Goal: Information Seeking & Learning: Learn about a topic

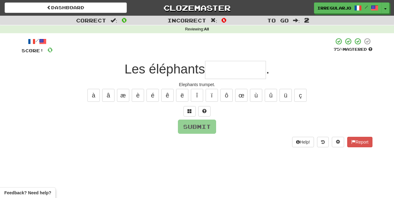
click at [225, 72] on input "text" at bounding box center [235, 70] width 61 height 18
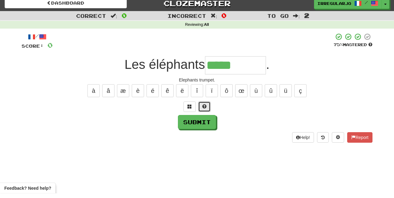
click at [204, 109] on span at bounding box center [204, 111] width 4 height 4
type input "**********"
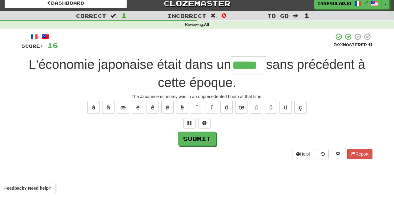
type input "*****"
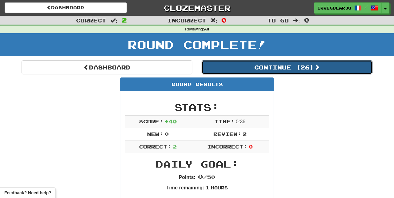
click at [304, 68] on button "Continue ( 26 )" at bounding box center [287, 67] width 171 height 14
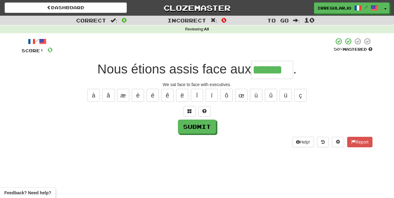
type input "******"
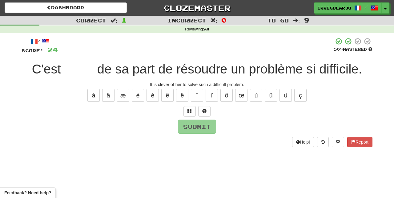
type input "*"
click at [205, 107] on button at bounding box center [204, 111] width 12 height 10
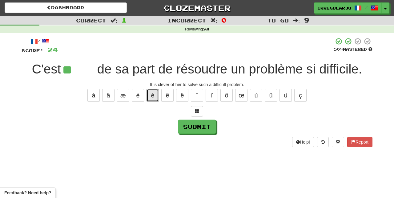
click at [153, 93] on button "é" at bounding box center [153, 95] width 12 height 13
click at [139, 96] on button "è" at bounding box center [138, 95] width 12 height 13
type input "******"
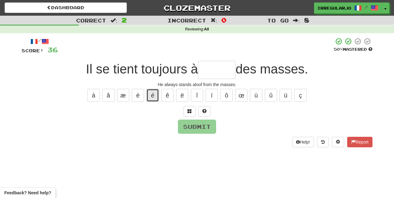
click at [152, 93] on button "é" at bounding box center [153, 95] width 12 height 13
type input "*"
click at [208, 107] on button at bounding box center [204, 111] width 12 height 10
click at [152, 93] on button "é" at bounding box center [153, 95] width 12 height 13
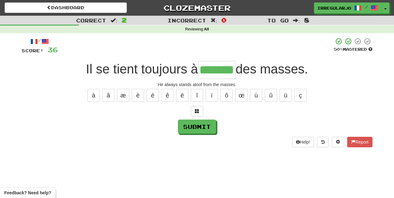
type input "*******"
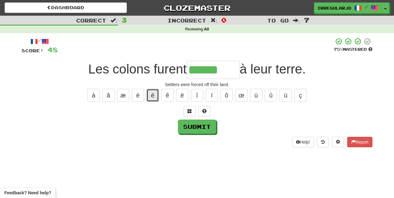
click at [152, 92] on button "é" at bounding box center [153, 95] width 12 height 13
type input "********"
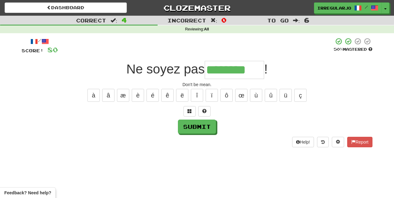
type input "********"
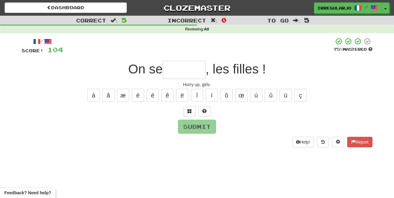
type input "*"
type input "*****"
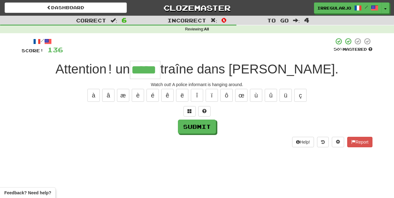
type input "*****"
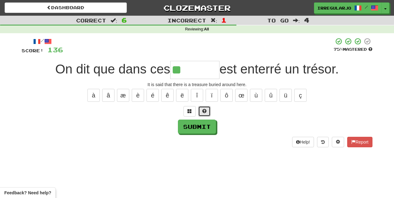
click at [204, 109] on span at bounding box center [204, 111] width 4 height 4
type input "*******"
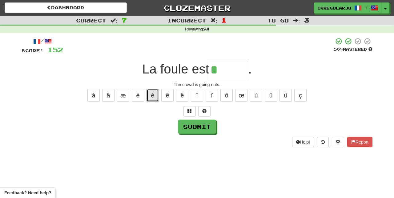
click at [151, 92] on button "é" at bounding box center [153, 95] width 12 height 13
type input "*******"
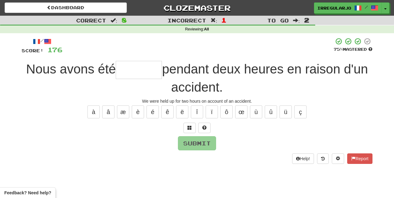
type input "*"
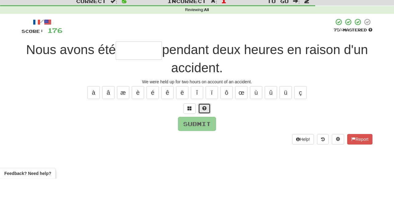
click at [207, 126] on button at bounding box center [204, 128] width 12 height 10
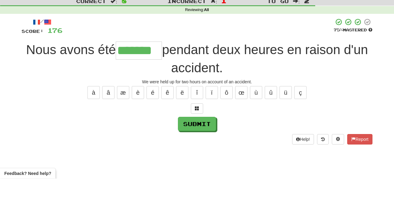
type input "*******"
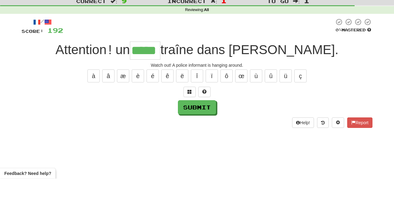
type input "*****"
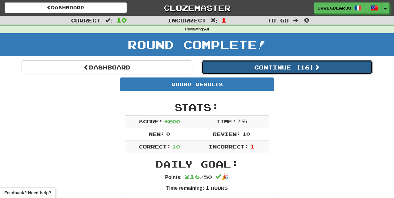
click at [306, 64] on button "Continue ( 16 )" at bounding box center [287, 67] width 171 height 14
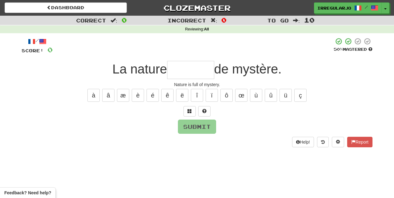
type input "*"
click at [151, 93] on button "é" at bounding box center [153, 95] width 12 height 13
type input "*"
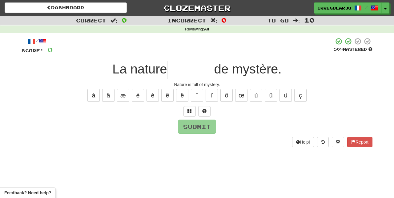
type input "*"
click at [207, 107] on button at bounding box center [204, 111] width 12 height 10
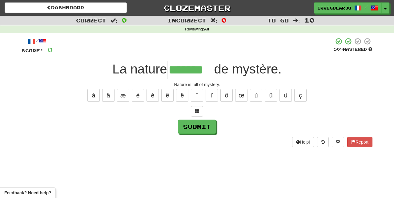
type input "*******"
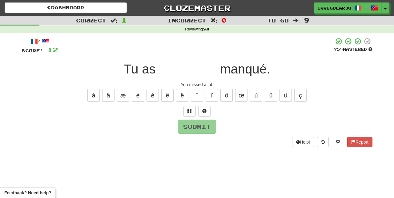
type input "*"
click at [206, 107] on button at bounding box center [204, 111] width 12 height 10
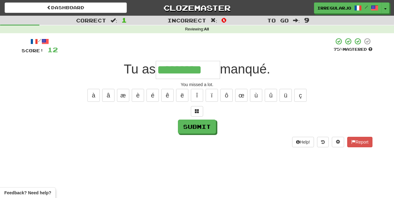
type input "*********"
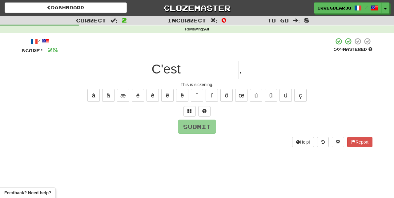
type input "*"
click at [153, 92] on button "é" at bounding box center [153, 95] width 12 height 13
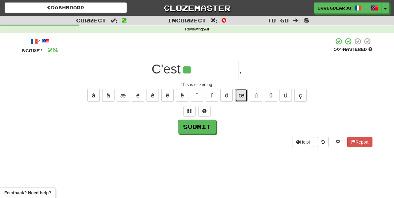
click at [242, 92] on button "œ" at bounding box center [241, 95] width 12 height 13
type input "********"
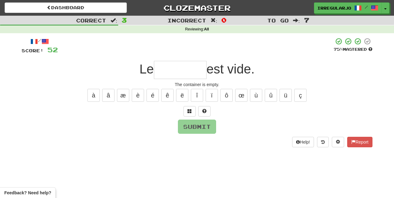
type input "*"
click at [203, 109] on span at bounding box center [204, 111] width 4 height 4
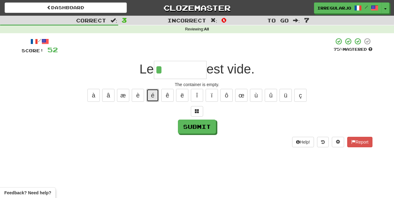
click at [152, 92] on button "é" at bounding box center [153, 95] width 12 height 13
type input "*********"
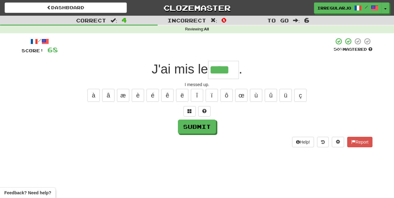
type input "****"
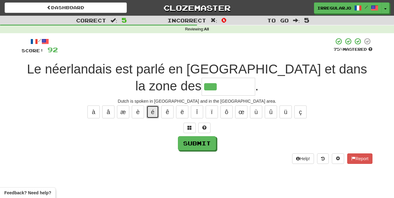
click at [153, 110] on button "é" at bounding box center [153, 112] width 12 height 13
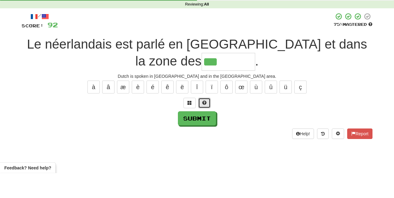
click at [207, 125] on button at bounding box center [204, 128] width 12 height 10
click at [212, 109] on button "ï" at bounding box center [212, 112] width 12 height 13
type input "********"
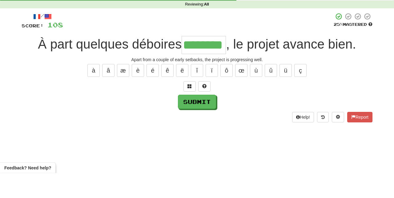
type input "********"
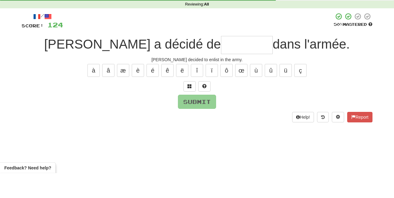
type input "*"
click at [153, 92] on button "é" at bounding box center [153, 95] width 12 height 13
type input "*"
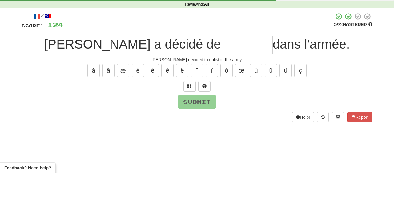
type input "*"
click at [207, 108] on button at bounding box center [204, 111] width 12 height 10
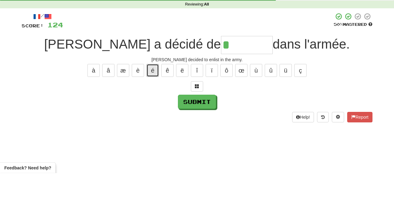
click at [153, 94] on button "é" at bounding box center [153, 95] width 12 height 13
click at [227, 93] on button "ô" at bounding box center [226, 95] width 12 height 13
type input "*********"
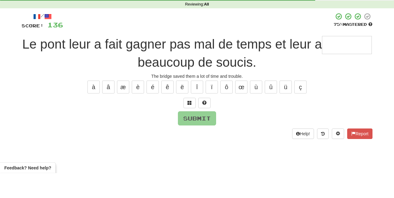
type input "*"
click at [205, 127] on span at bounding box center [204, 128] width 4 height 4
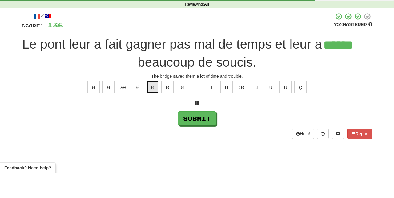
click at [152, 110] on button "é" at bounding box center [153, 112] width 12 height 13
type input "*******"
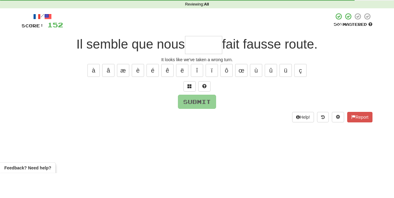
type input "*"
click at [203, 110] on span at bounding box center [204, 111] width 4 height 4
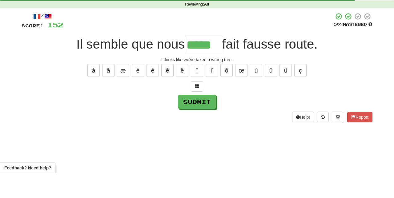
type input "*****"
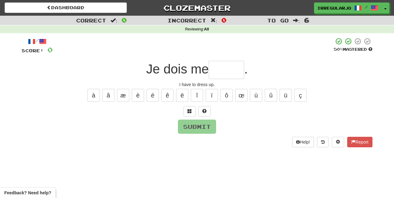
click at [226, 67] on input "text" at bounding box center [226, 70] width 35 height 18
type input "*"
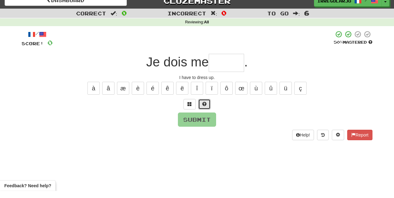
click at [207, 109] on button at bounding box center [204, 111] width 12 height 10
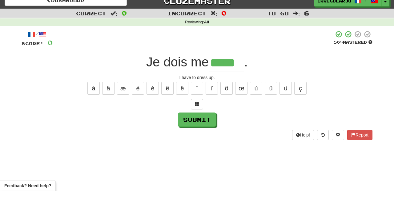
type input "*****"
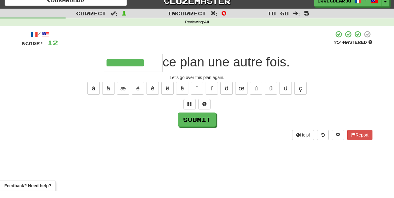
type input "********"
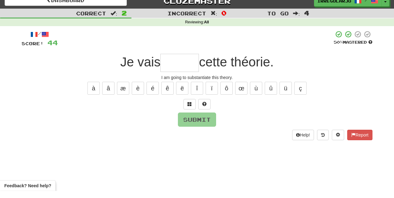
type input "*"
click at [203, 109] on span at bounding box center [204, 111] width 4 height 4
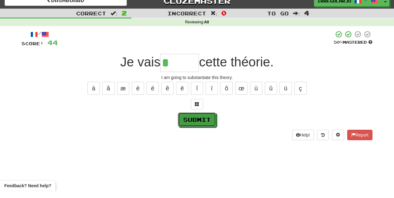
click at [209, 123] on button "Submit" at bounding box center [197, 127] width 38 height 14
type input "******"
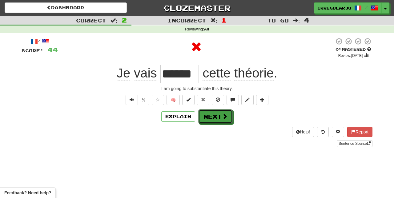
click at [217, 119] on button "Next" at bounding box center [215, 117] width 34 height 14
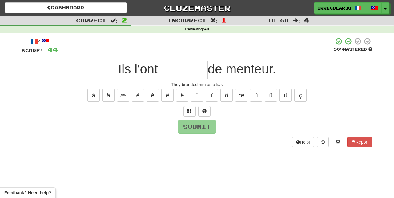
type input "*"
click at [203, 107] on button at bounding box center [204, 111] width 12 height 10
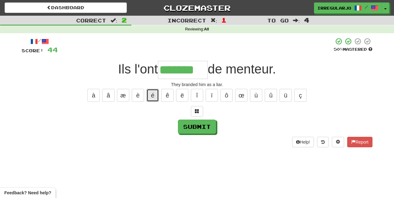
click at [153, 92] on button "é" at bounding box center [153, 95] width 12 height 13
type input "********"
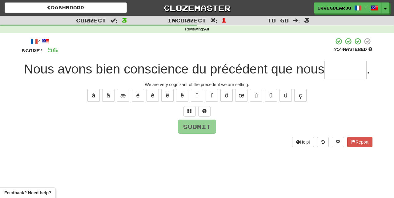
type input "*"
click at [205, 107] on button at bounding box center [204, 111] width 12 height 10
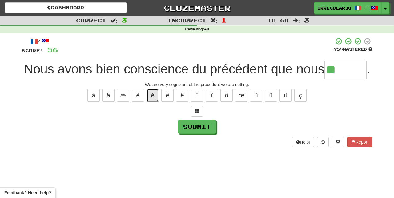
click at [154, 91] on button "é" at bounding box center [153, 95] width 12 height 13
type input "******"
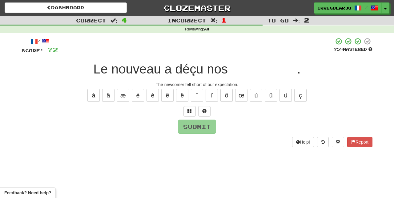
type input "*"
click at [205, 107] on button at bounding box center [204, 111] width 12 height 10
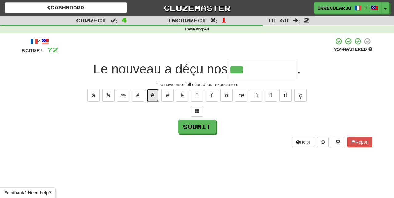
click at [154, 92] on button "é" at bounding box center [153, 95] width 12 height 13
type input "**********"
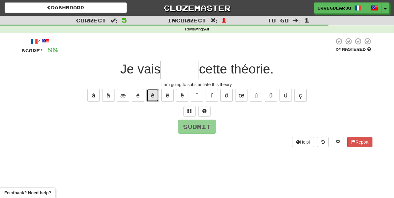
click at [153, 93] on button "é" at bounding box center [153, 95] width 12 height 13
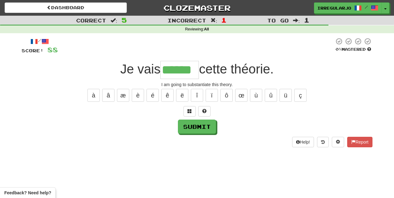
type input "******"
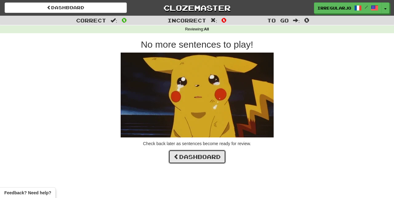
click at [206, 157] on link "Dashboard" at bounding box center [197, 157] width 58 height 14
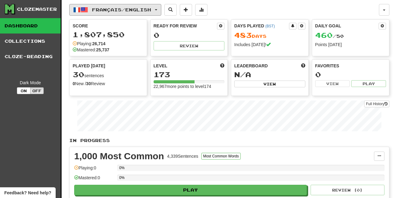
click at [118, 10] on span "Français / English" at bounding box center [121, 9] width 59 height 5
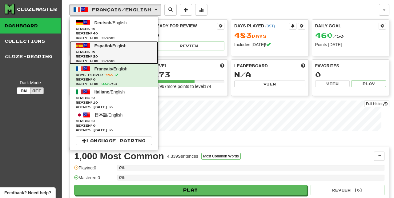
click at [110, 44] on span "Español / English" at bounding box center [111, 45] width 32 height 5
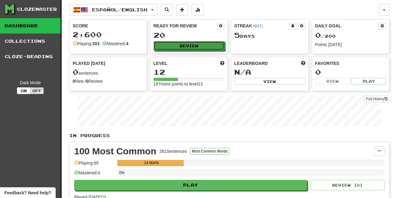
click at [204, 42] on button "Review" at bounding box center [189, 45] width 71 height 9
select select "**"
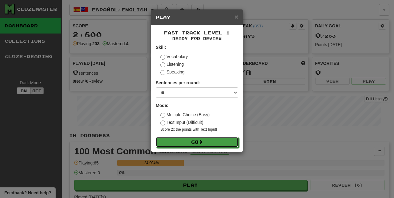
click at [206, 142] on button "Go" at bounding box center [197, 142] width 82 height 10
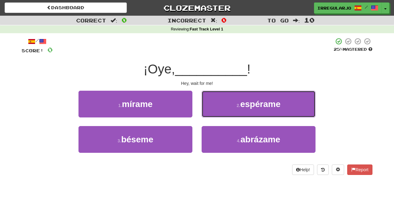
click at [254, 105] on span "espérame" at bounding box center [260, 104] width 40 height 10
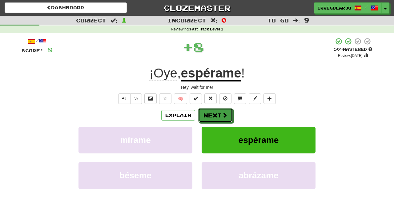
click at [221, 117] on button "Next" at bounding box center [215, 115] width 34 height 14
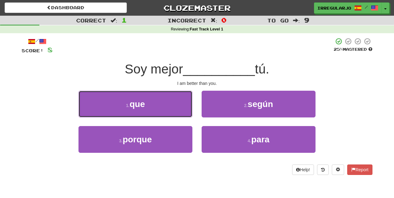
click at [176, 106] on button "1 . que" at bounding box center [135, 104] width 114 height 27
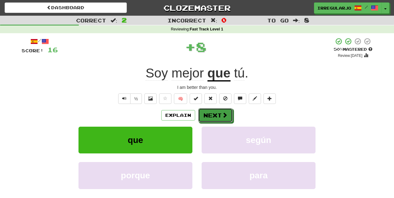
click at [219, 116] on button "Next" at bounding box center [215, 115] width 34 height 14
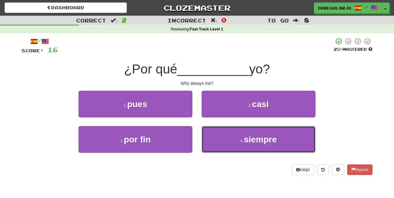
click at [222, 140] on button "4 . siempre" at bounding box center [259, 139] width 114 height 27
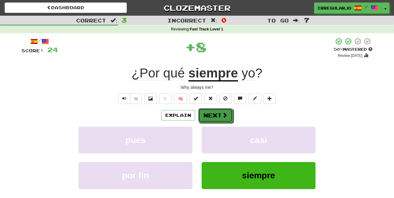
click at [218, 113] on button "Next" at bounding box center [215, 115] width 34 height 14
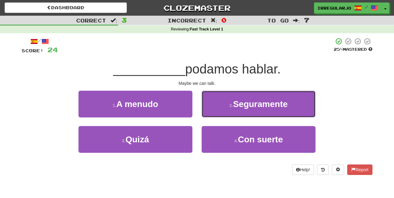
click at [241, 104] on span "Seguramente" at bounding box center [260, 104] width 54 height 10
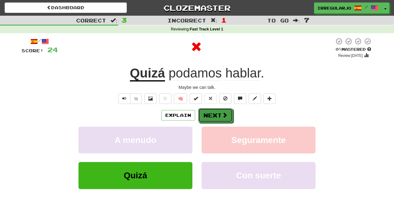
click at [219, 117] on button "Next" at bounding box center [215, 115] width 34 height 14
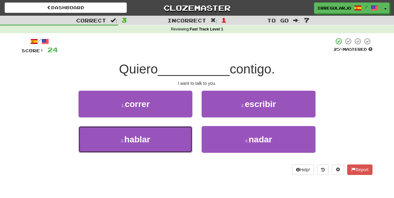
click at [173, 145] on button "3 . hablar" at bounding box center [135, 139] width 114 height 27
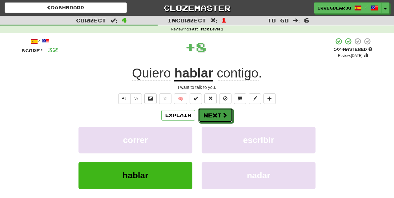
click at [220, 116] on button "Next" at bounding box center [215, 115] width 34 height 14
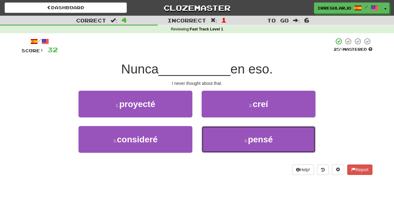
click at [219, 142] on button "4 . pensé" at bounding box center [259, 139] width 114 height 27
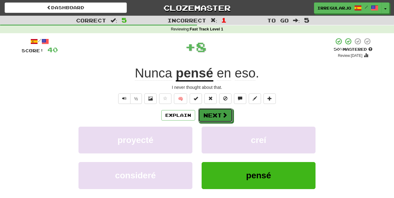
click at [220, 115] on button "Next" at bounding box center [215, 115] width 34 height 14
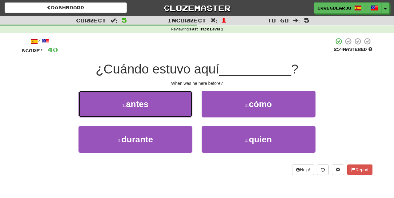
click at [174, 104] on button "1 . antes" at bounding box center [135, 104] width 114 height 27
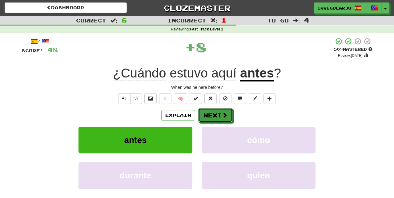
click at [213, 116] on button "Next" at bounding box center [215, 115] width 34 height 14
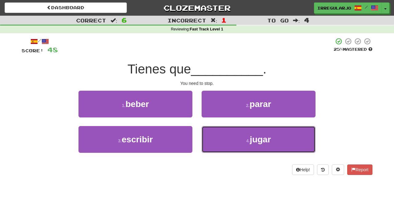
click at [258, 142] on span "jugar" at bounding box center [260, 140] width 21 height 10
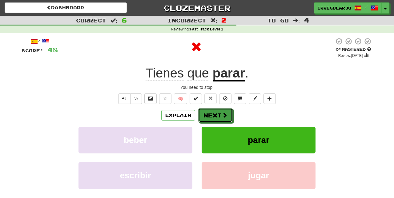
click at [219, 117] on button "Next" at bounding box center [215, 115] width 34 height 14
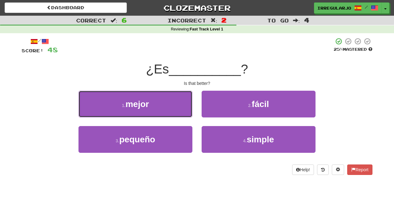
click at [167, 103] on button "1 . mejor" at bounding box center [135, 104] width 114 height 27
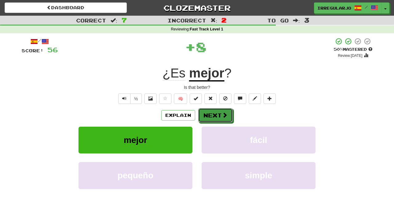
click at [224, 116] on span at bounding box center [225, 115] width 6 height 6
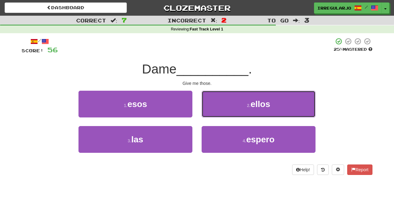
click at [275, 108] on button "2 . ellos" at bounding box center [259, 104] width 114 height 27
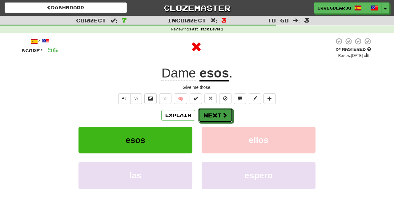
click at [220, 116] on button "Next" at bounding box center [215, 115] width 34 height 14
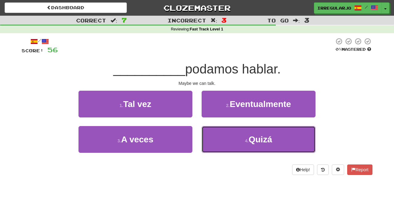
click at [252, 140] on span "Quizá" at bounding box center [260, 140] width 23 height 10
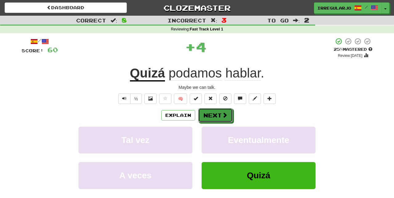
click at [216, 117] on button "Next" at bounding box center [215, 115] width 34 height 14
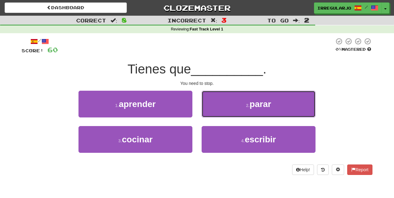
click at [244, 111] on button "2 . parar" at bounding box center [259, 104] width 114 height 27
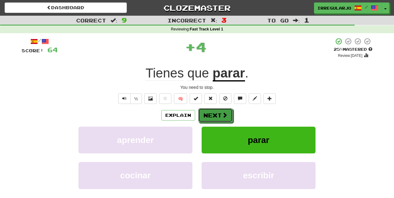
click at [219, 117] on button "Next" at bounding box center [215, 115] width 34 height 14
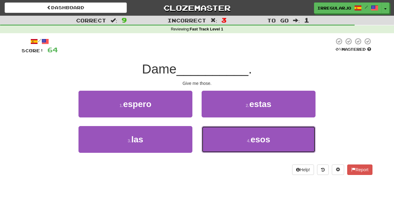
click at [243, 147] on button "4 . esos" at bounding box center [259, 139] width 114 height 27
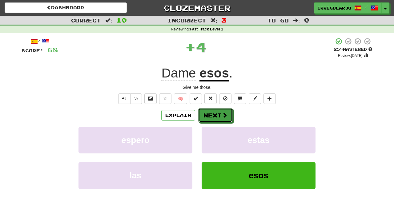
click at [220, 116] on button "Next" at bounding box center [215, 115] width 34 height 14
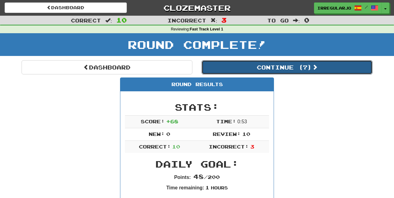
click at [337, 65] on button "Continue ( 7 )" at bounding box center [287, 67] width 171 height 14
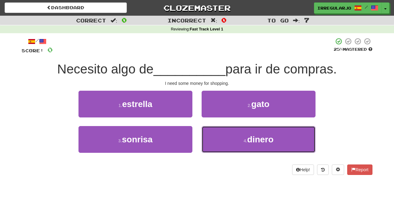
click at [279, 137] on button "4 . dinero" at bounding box center [259, 139] width 114 height 27
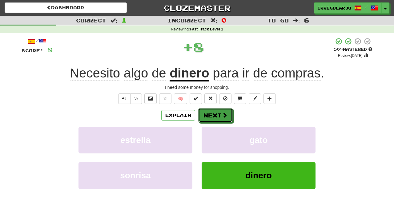
click at [220, 115] on button "Next" at bounding box center [215, 115] width 34 height 14
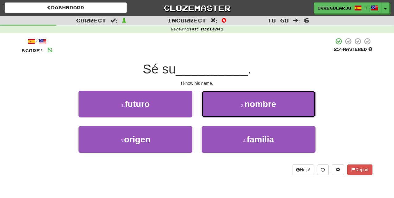
click at [292, 103] on button "2 . nombre" at bounding box center [259, 104] width 114 height 27
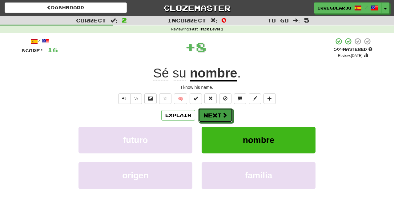
click at [228, 115] on button "Next" at bounding box center [215, 115] width 34 height 14
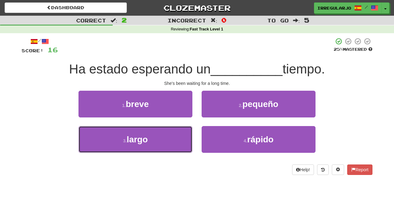
click at [167, 142] on button "3 . largo" at bounding box center [135, 139] width 114 height 27
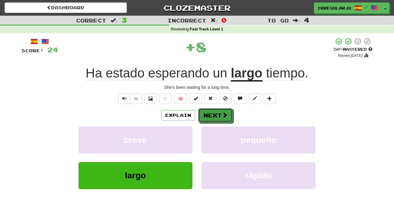
click at [211, 115] on button "Next" at bounding box center [215, 115] width 34 height 14
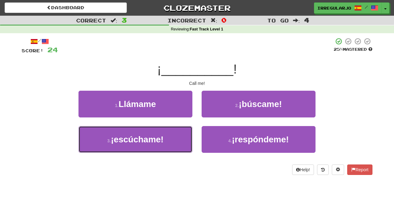
click at [170, 136] on button "3 . ¡escúchame!" at bounding box center [135, 139] width 114 height 27
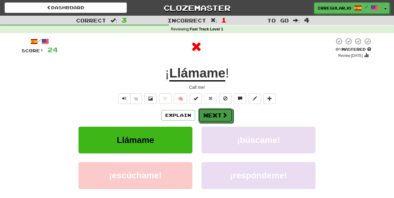
click at [213, 114] on button "Next" at bounding box center [215, 115] width 34 height 14
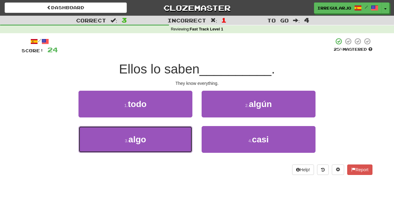
click at [169, 144] on button "3 . algo" at bounding box center [135, 139] width 114 height 27
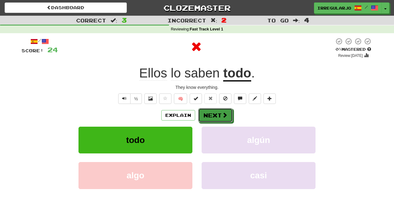
click at [226, 111] on button "Next" at bounding box center [215, 115] width 34 height 14
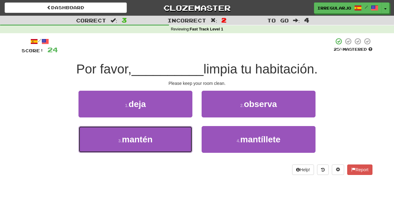
click at [171, 142] on button "3 . mantén" at bounding box center [135, 139] width 114 height 27
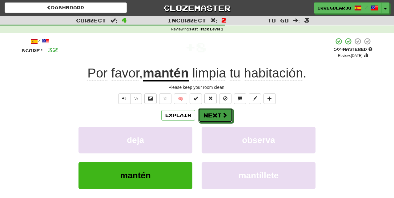
click at [210, 115] on button "Next" at bounding box center [215, 115] width 34 height 14
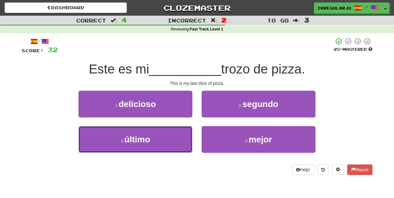
click at [172, 145] on button "3 . último" at bounding box center [135, 139] width 114 height 27
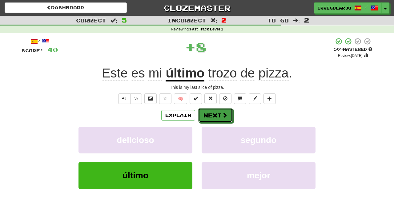
click at [218, 115] on button "Next" at bounding box center [215, 115] width 34 height 14
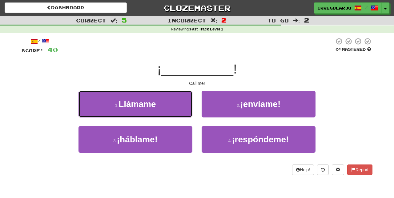
click at [168, 101] on button "1 . Llámame" at bounding box center [135, 104] width 114 height 27
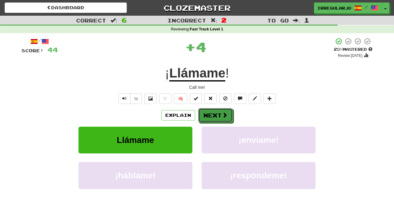
click at [215, 114] on button "Next" at bounding box center [215, 115] width 34 height 14
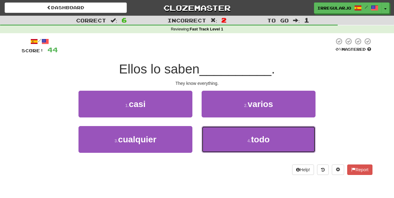
click at [246, 146] on button "4 . todo" at bounding box center [259, 139] width 114 height 27
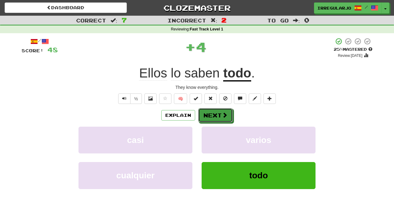
click at [215, 118] on button "Next" at bounding box center [215, 115] width 34 height 14
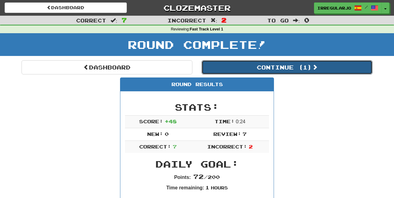
click at [291, 67] on button "Continue ( 1 )" at bounding box center [287, 67] width 171 height 14
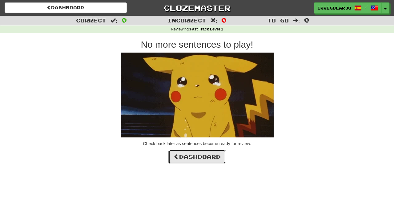
click at [205, 159] on link "Dashboard" at bounding box center [197, 157] width 58 height 14
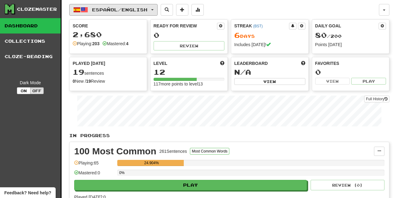
click at [140, 12] on span "Español / English" at bounding box center [119, 9] width 55 height 5
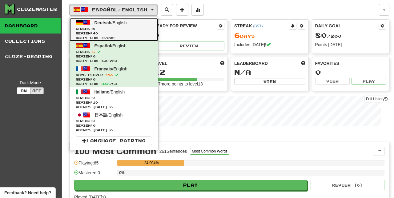
click at [103, 31] on span "Review: 40" at bounding box center [114, 33] width 76 height 5
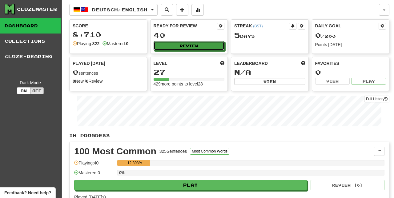
click at [188, 45] on button "Review" at bounding box center [189, 45] width 71 height 9
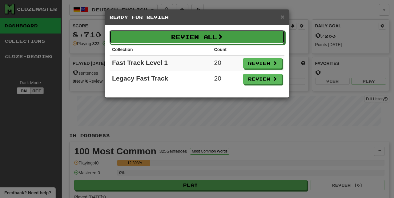
click at [219, 34] on span at bounding box center [220, 37] width 6 height 6
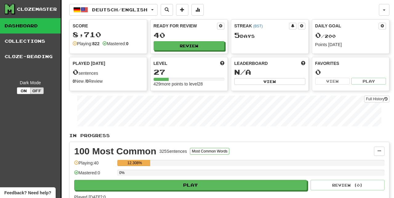
select select "**"
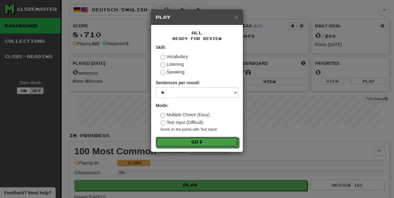
click at [207, 140] on button "Go" at bounding box center [197, 142] width 82 height 10
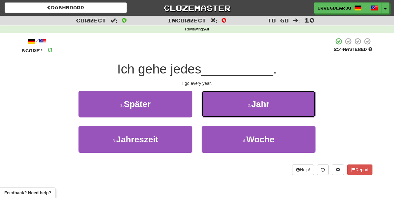
click at [276, 106] on button "2 . Jahr" at bounding box center [259, 104] width 114 height 27
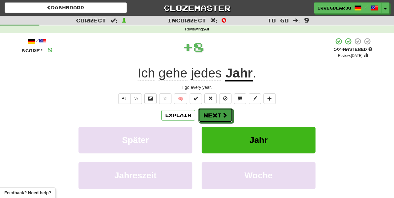
click at [220, 115] on button "Next" at bounding box center [215, 115] width 34 height 14
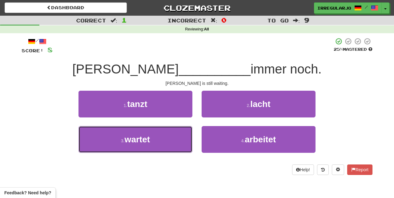
click at [168, 142] on button "3 . wartet" at bounding box center [135, 139] width 114 height 27
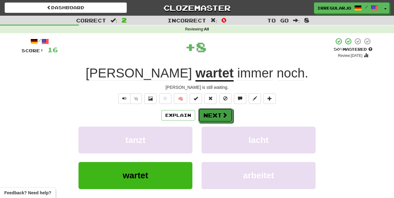
click at [214, 113] on button "Next" at bounding box center [215, 115] width 34 height 14
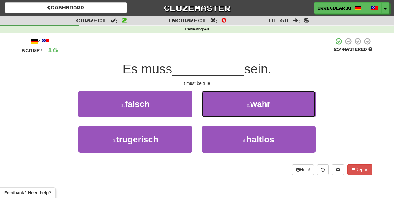
click at [280, 107] on button "2 . wahr" at bounding box center [259, 104] width 114 height 27
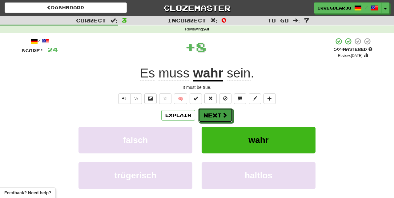
click at [215, 116] on button "Next" at bounding box center [215, 115] width 34 height 14
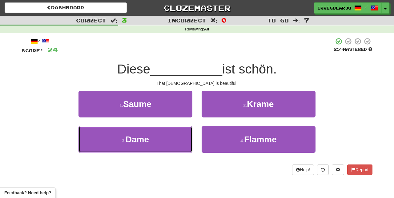
click at [165, 145] on button "3 . Dame" at bounding box center [135, 139] width 114 height 27
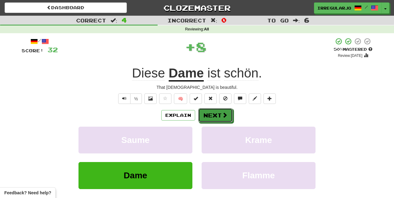
click at [220, 116] on button "Next" at bounding box center [215, 115] width 34 height 14
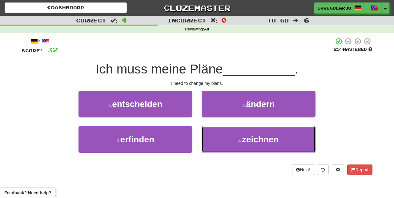
click at [235, 141] on button "4 . zeichnen" at bounding box center [259, 139] width 114 height 27
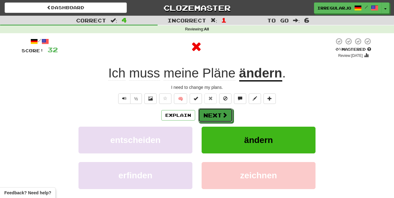
click at [214, 115] on button "Next" at bounding box center [215, 115] width 34 height 14
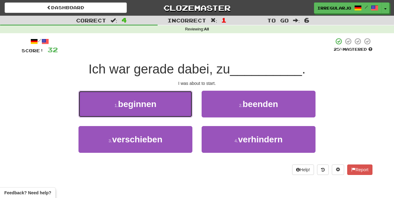
click at [176, 109] on button "1 . beginnen" at bounding box center [135, 104] width 114 height 27
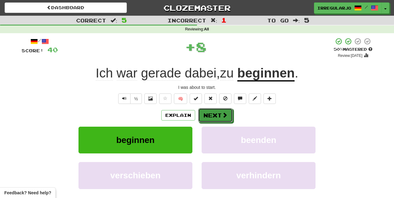
click at [215, 122] on button "Next" at bounding box center [215, 115] width 34 height 14
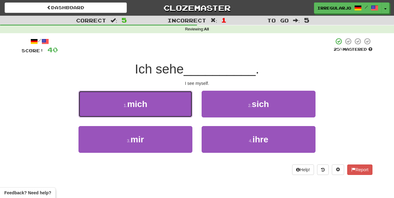
click at [177, 105] on button "1 . mich" at bounding box center [135, 104] width 114 height 27
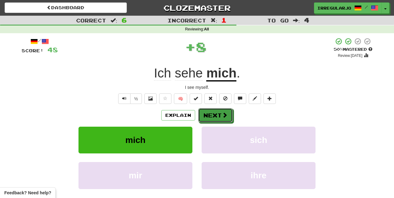
click at [216, 114] on button "Next" at bounding box center [215, 115] width 34 height 14
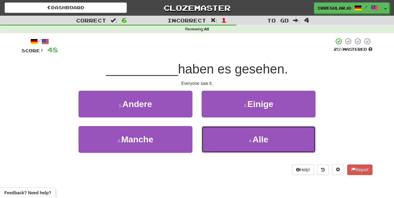
click at [231, 139] on button "4 . Alle" at bounding box center [259, 139] width 114 height 27
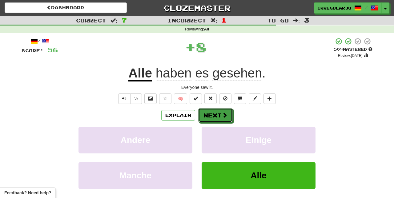
click at [215, 115] on button "Next" at bounding box center [215, 115] width 34 height 14
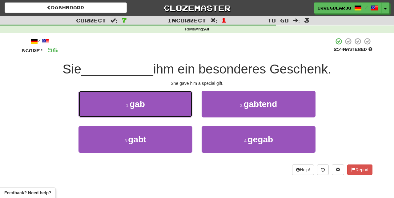
click at [166, 100] on button "1 . gab" at bounding box center [135, 104] width 114 height 27
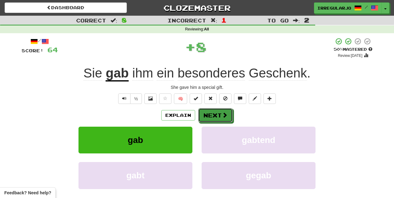
click at [213, 112] on button "Next" at bounding box center [215, 115] width 34 height 14
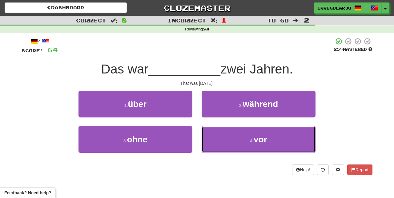
click at [224, 143] on button "4 . vor" at bounding box center [259, 139] width 114 height 27
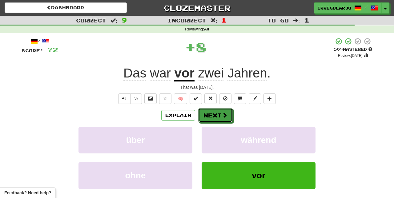
click at [217, 114] on button "Next" at bounding box center [215, 115] width 34 height 14
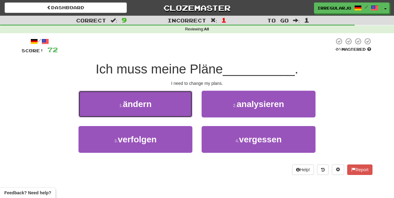
click at [161, 107] on button "1 . ändern" at bounding box center [135, 104] width 114 height 27
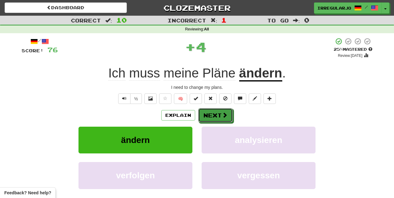
click at [219, 113] on button "Next" at bounding box center [215, 115] width 34 height 14
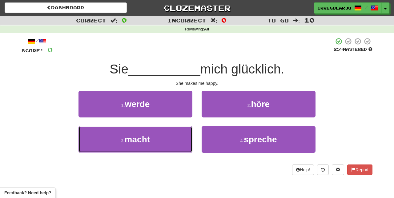
click at [162, 147] on button "3 . macht" at bounding box center [135, 139] width 114 height 27
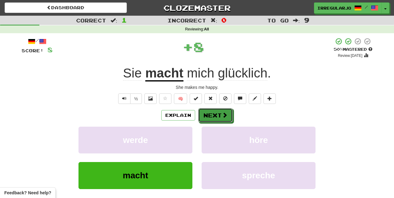
click at [215, 114] on button "Next" at bounding box center [215, 115] width 34 height 14
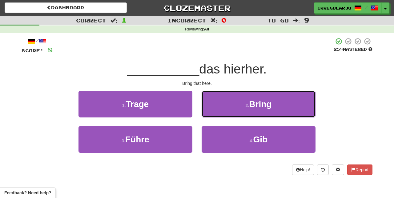
click at [276, 104] on button "2 . Bring" at bounding box center [259, 104] width 114 height 27
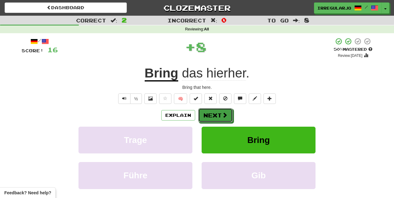
click at [217, 114] on button "Next" at bounding box center [215, 115] width 34 height 14
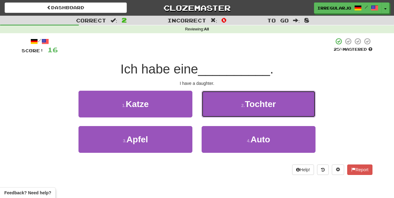
click at [263, 106] on span "Tochter" at bounding box center [260, 104] width 31 height 10
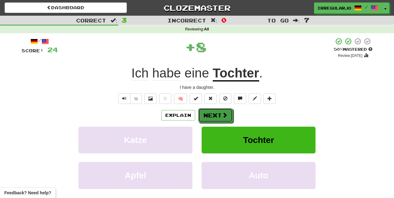
click at [215, 115] on button "Next" at bounding box center [215, 115] width 34 height 14
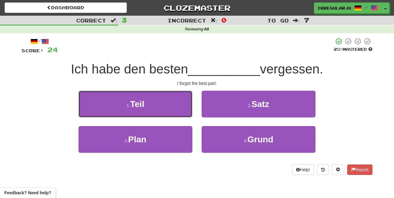
click at [171, 107] on button "1 . Teil" at bounding box center [135, 104] width 114 height 27
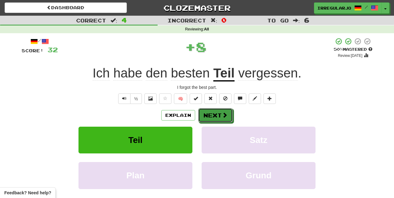
click at [213, 113] on button "Next" at bounding box center [215, 115] width 34 height 14
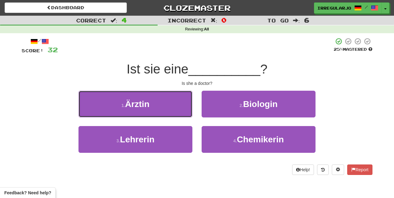
click at [170, 104] on button "1 . Ärztin" at bounding box center [135, 104] width 114 height 27
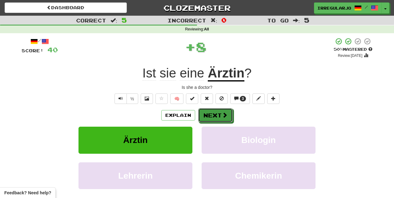
click at [214, 113] on button "Next" at bounding box center [215, 115] width 34 height 14
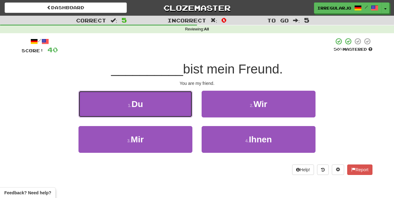
click at [169, 107] on button "1 . Du" at bounding box center [135, 104] width 114 height 27
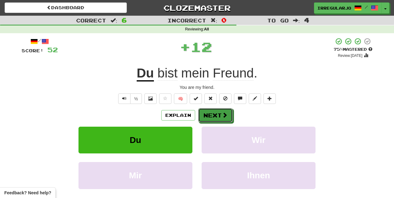
click at [206, 111] on button "Next" at bounding box center [215, 115] width 34 height 14
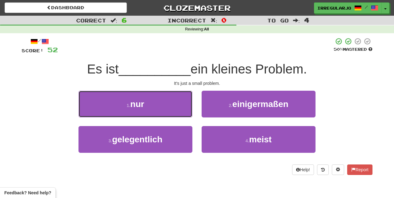
click at [169, 103] on button "1 . nur" at bounding box center [135, 104] width 114 height 27
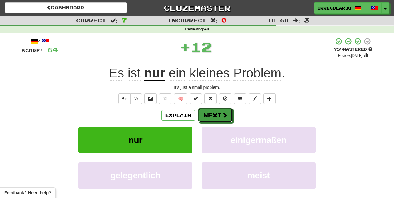
click at [218, 114] on button "Next" at bounding box center [215, 115] width 34 height 14
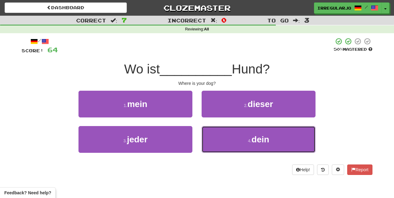
click at [219, 142] on button "4 . dein" at bounding box center [259, 139] width 114 height 27
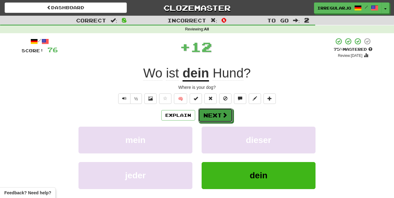
click at [215, 117] on button "Next" at bounding box center [215, 115] width 34 height 14
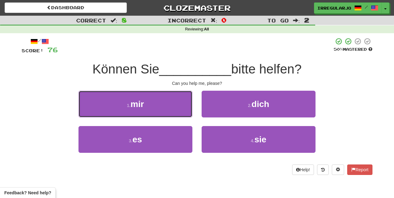
click at [166, 108] on button "1 . mir" at bounding box center [135, 104] width 114 height 27
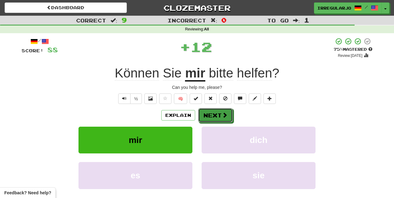
click at [217, 116] on button "Next" at bounding box center [215, 115] width 34 height 14
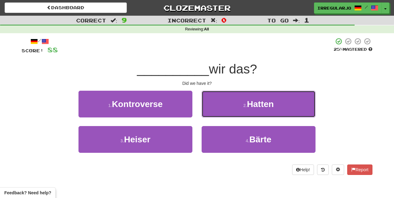
click at [248, 103] on span "Hatten" at bounding box center [260, 104] width 27 height 10
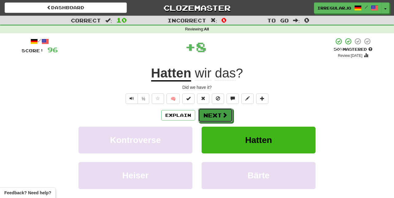
click at [213, 115] on button "Next" at bounding box center [215, 115] width 34 height 14
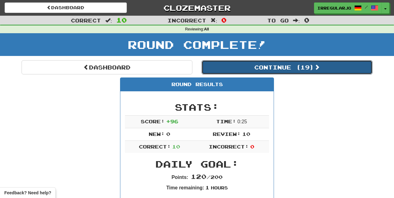
click at [276, 67] on button "Continue ( 19 )" at bounding box center [287, 67] width 171 height 14
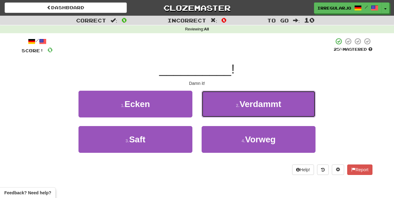
click at [287, 103] on button "2 . Verdammt" at bounding box center [259, 104] width 114 height 27
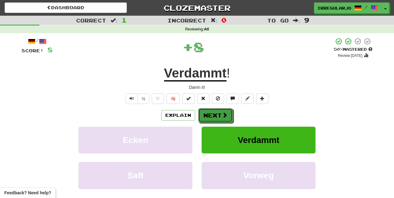
click at [221, 115] on button "Next" at bounding box center [215, 115] width 34 height 14
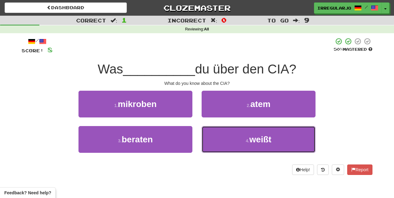
click at [238, 143] on button "4 . weißt" at bounding box center [259, 139] width 114 height 27
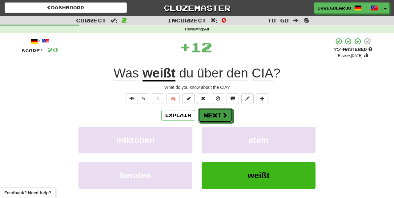
click at [219, 117] on button "Next" at bounding box center [215, 115] width 34 height 14
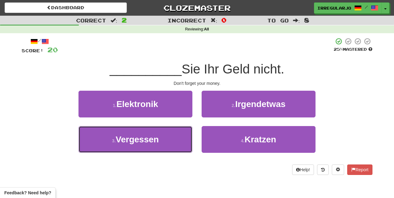
click at [167, 146] on button "3 . Vergessen" at bounding box center [135, 139] width 114 height 27
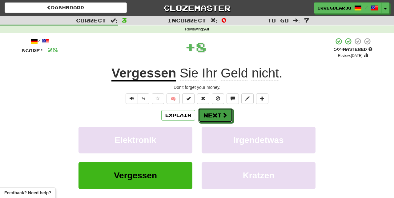
click at [218, 118] on button "Next" at bounding box center [215, 115] width 34 height 14
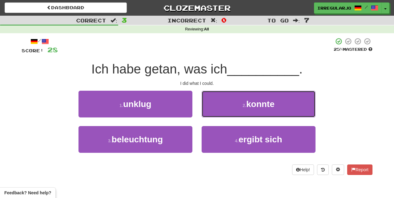
click at [245, 106] on small "2 ." at bounding box center [245, 105] width 4 height 5
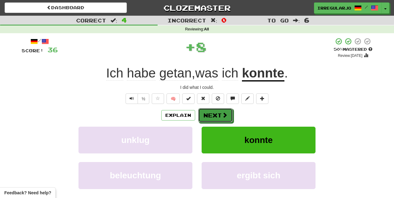
click at [213, 115] on button "Next" at bounding box center [215, 115] width 34 height 14
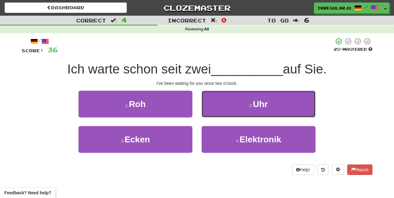
click at [269, 107] on button "2 . Uhr" at bounding box center [259, 104] width 114 height 27
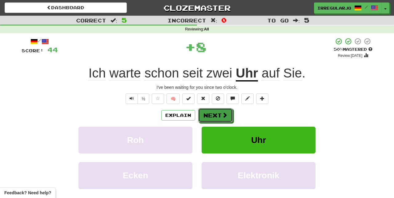
click at [220, 115] on button "Next" at bounding box center [215, 115] width 34 height 14
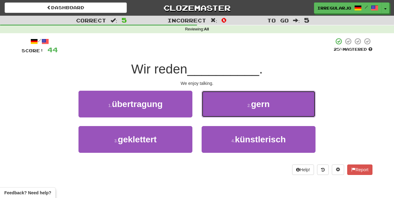
click at [264, 107] on span "gern" at bounding box center [260, 104] width 19 height 10
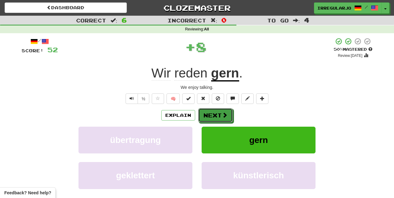
click at [214, 115] on button "Next" at bounding box center [215, 115] width 34 height 14
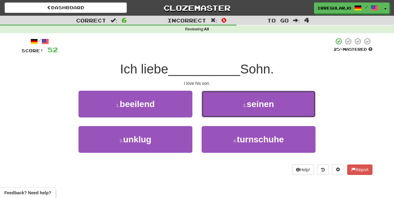
click at [264, 107] on span "seinen" at bounding box center [260, 104] width 27 height 10
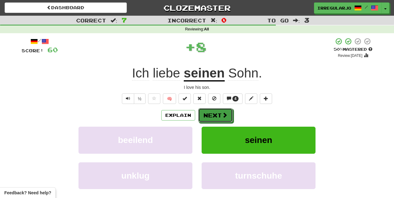
click at [213, 117] on button "Next" at bounding box center [215, 115] width 34 height 14
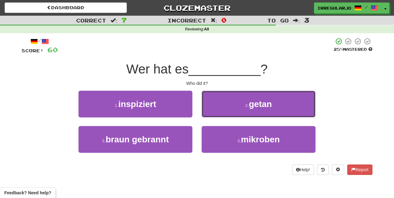
click at [276, 105] on button "2 . getan" at bounding box center [259, 104] width 114 height 27
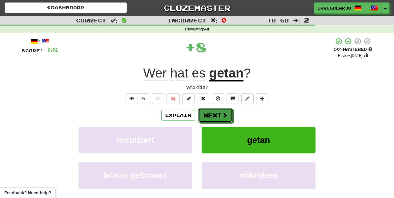
click at [226, 114] on span at bounding box center [225, 115] width 6 height 6
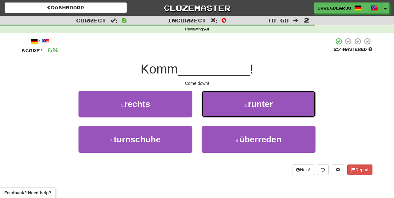
click at [282, 101] on button "2 . runter" at bounding box center [259, 104] width 114 height 27
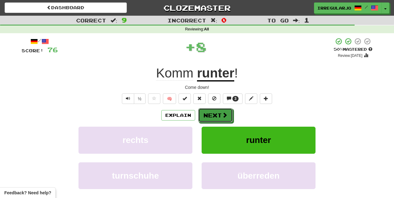
click at [213, 115] on button "Next" at bounding box center [215, 115] width 34 height 14
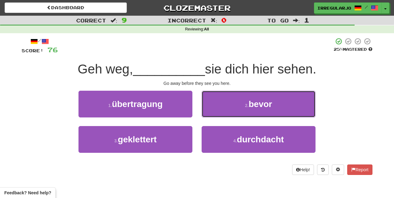
click at [265, 100] on span "bevor" at bounding box center [260, 104] width 23 height 10
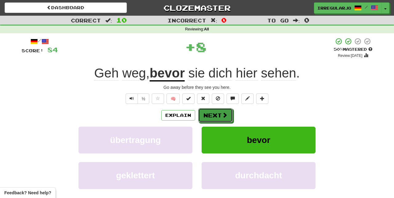
click at [219, 114] on button "Next" at bounding box center [215, 115] width 34 height 14
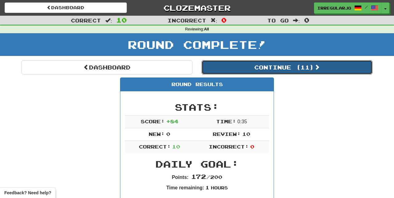
click at [334, 70] on button "Continue ( 11 )" at bounding box center [287, 67] width 171 height 14
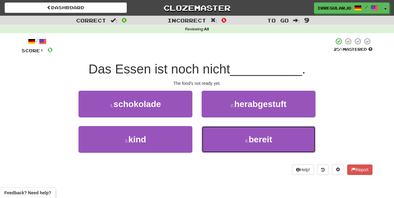
click at [288, 143] on button "4 . bereit" at bounding box center [259, 139] width 114 height 27
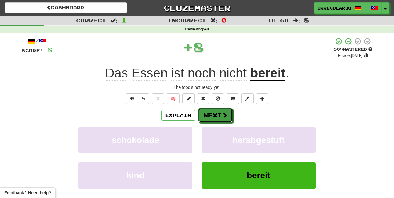
click at [221, 116] on button "Next" at bounding box center [215, 115] width 34 height 14
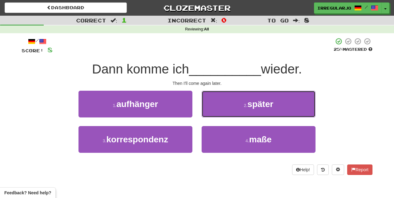
click at [280, 103] on button "2 . später" at bounding box center [259, 104] width 114 height 27
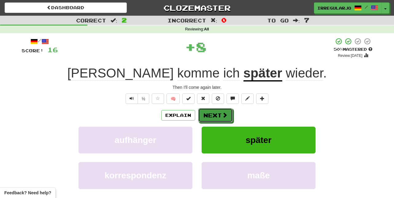
click at [218, 117] on button "Next" at bounding box center [215, 115] width 34 height 14
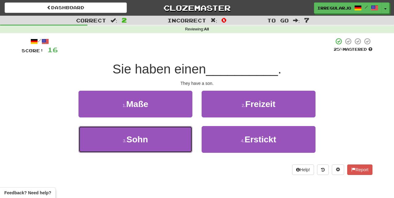
click at [172, 144] on button "3 . Sohn" at bounding box center [135, 139] width 114 height 27
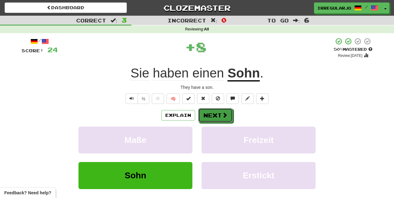
click at [221, 116] on button "Next" at bounding box center [215, 115] width 34 height 14
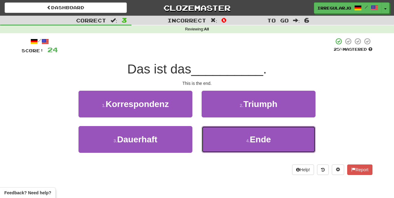
click at [260, 142] on span "Ende" at bounding box center [260, 140] width 21 height 10
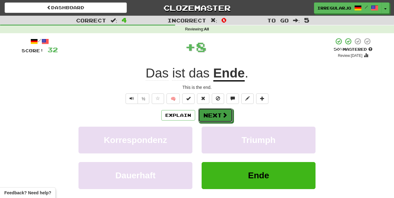
click at [218, 118] on button "Next" at bounding box center [215, 115] width 34 height 14
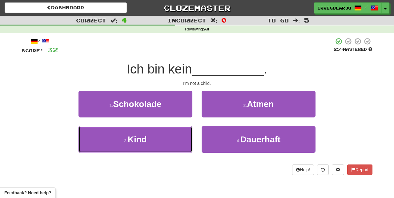
click at [172, 145] on button "3 . Kind" at bounding box center [135, 139] width 114 height 27
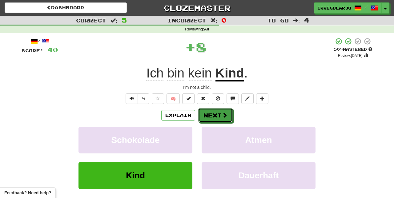
click at [217, 117] on button "Next" at bounding box center [215, 115] width 34 height 14
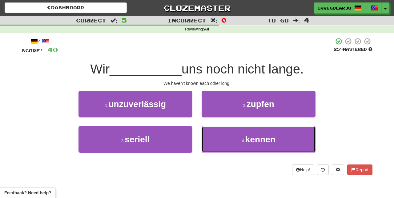
click at [260, 145] on button "4 . kennen" at bounding box center [259, 139] width 114 height 27
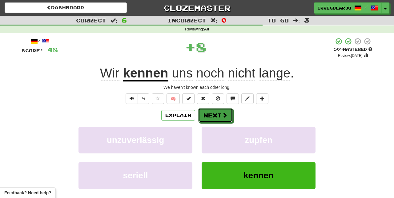
click at [220, 118] on button "Next" at bounding box center [215, 115] width 34 height 14
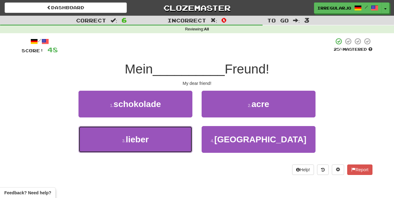
click at [174, 141] on button "3 . lieber" at bounding box center [135, 139] width 114 height 27
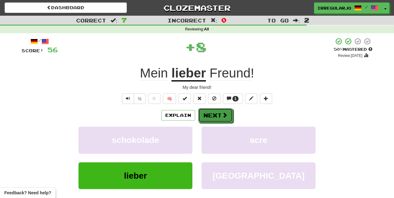
click at [216, 117] on button "Next" at bounding box center [215, 115] width 34 height 14
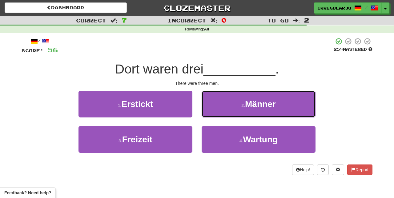
click at [283, 112] on button "2 . Männer" at bounding box center [259, 104] width 114 height 27
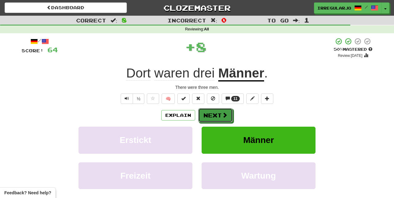
click at [221, 116] on button "Next" at bounding box center [215, 115] width 34 height 14
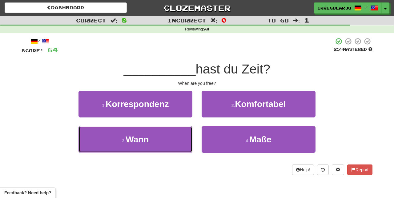
click at [177, 146] on button "3 . Wann" at bounding box center [135, 139] width 114 height 27
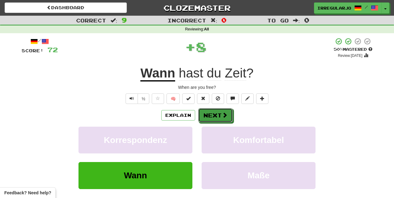
click at [220, 116] on button "Next" at bounding box center [215, 115] width 34 height 14
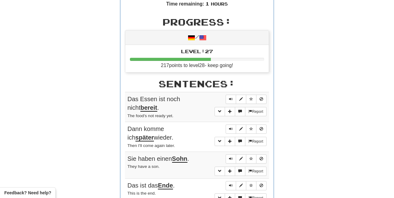
scroll to position [187, 0]
